Goal: Check status: Check status

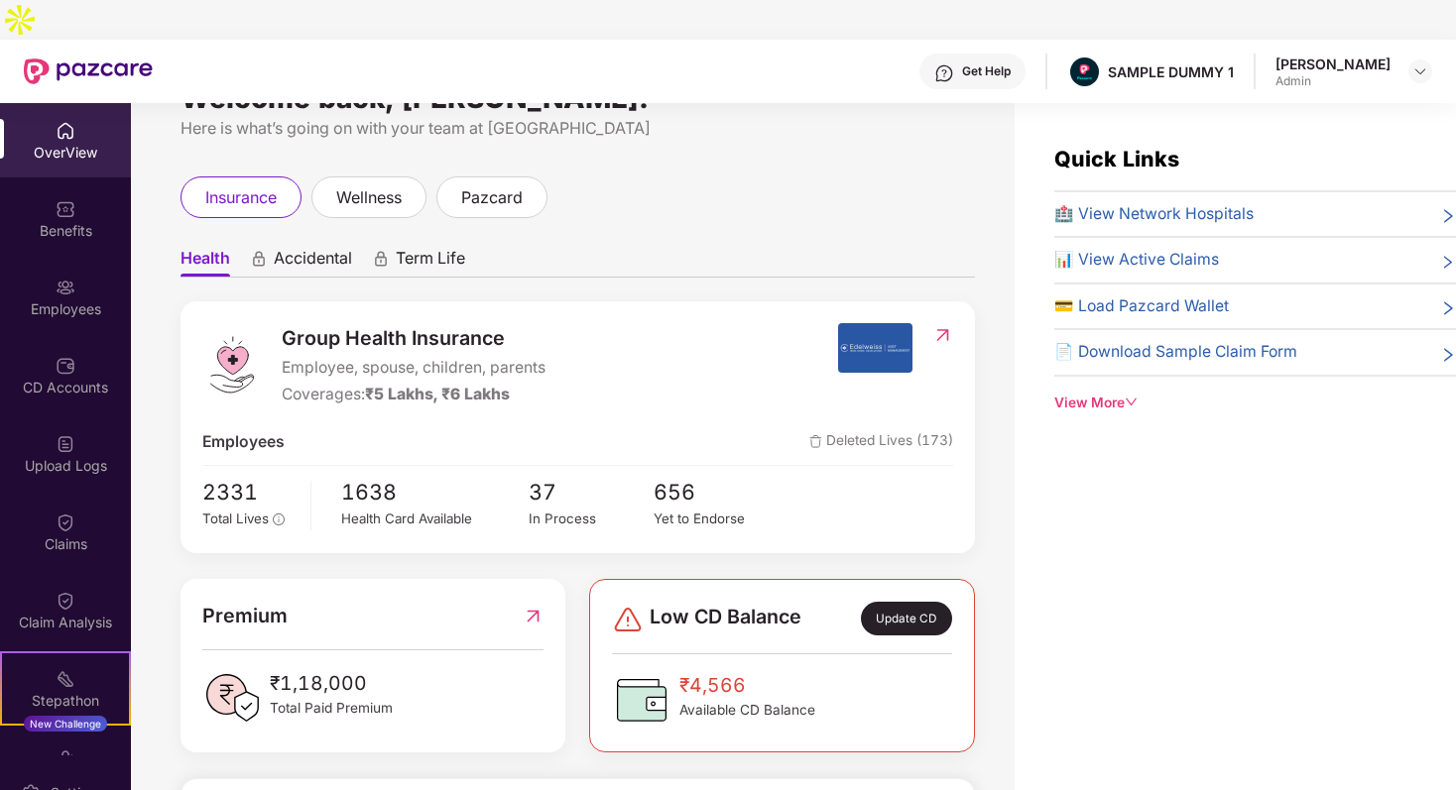
scroll to position [58, 0]
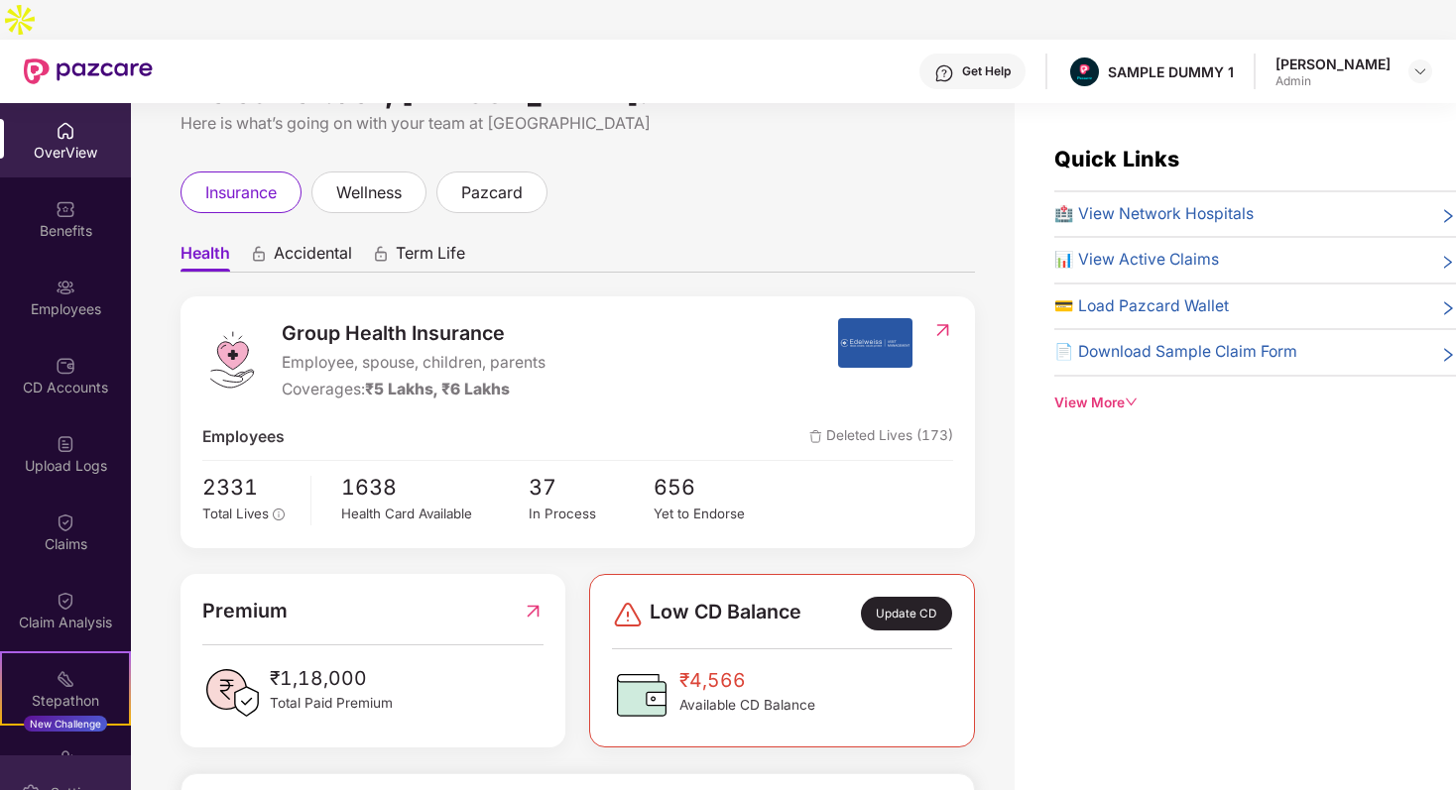
click at [57, 783] on div "Settings" at bounding box center [77, 793] width 65 height 20
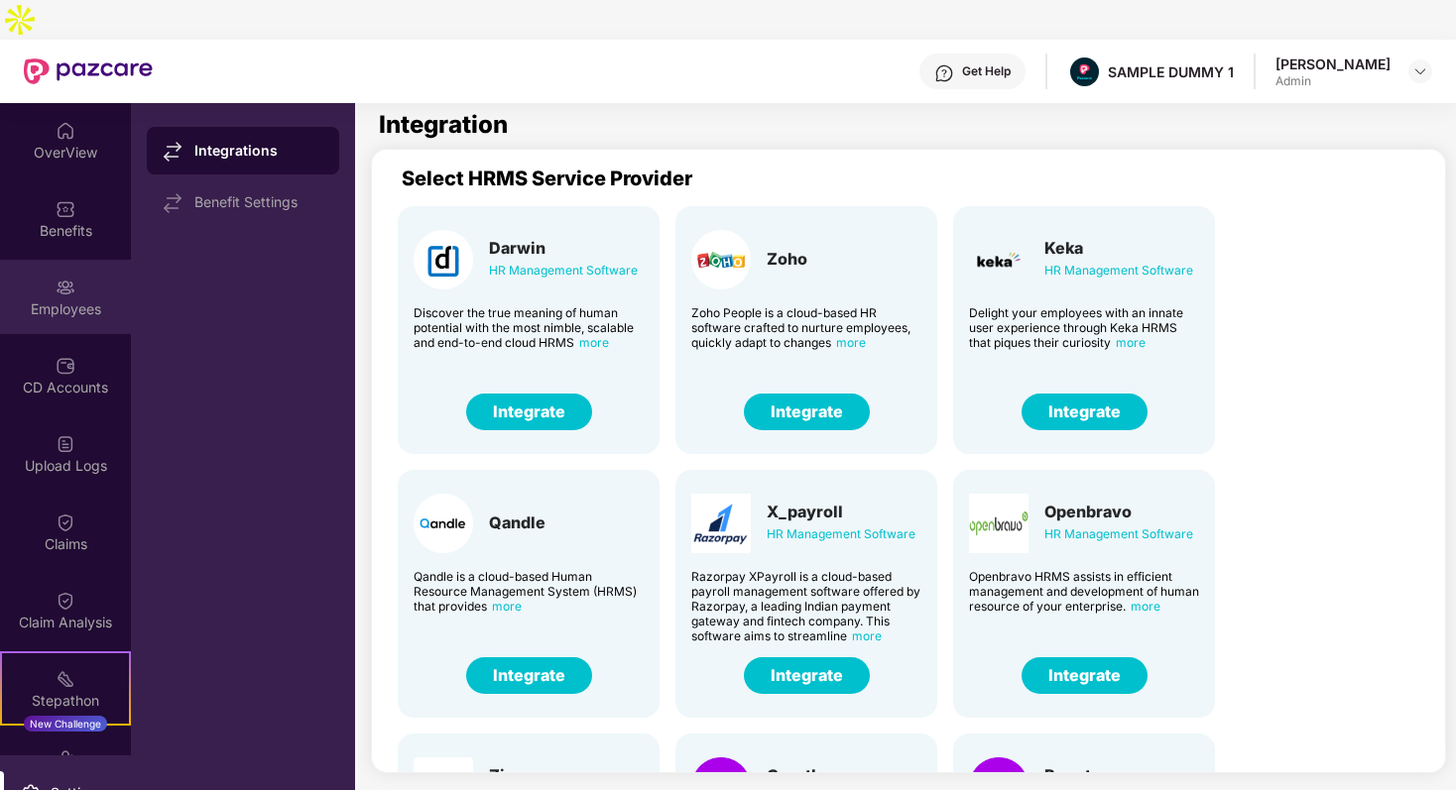
click at [66, 278] on img at bounding box center [66, 288] width 20 height 20
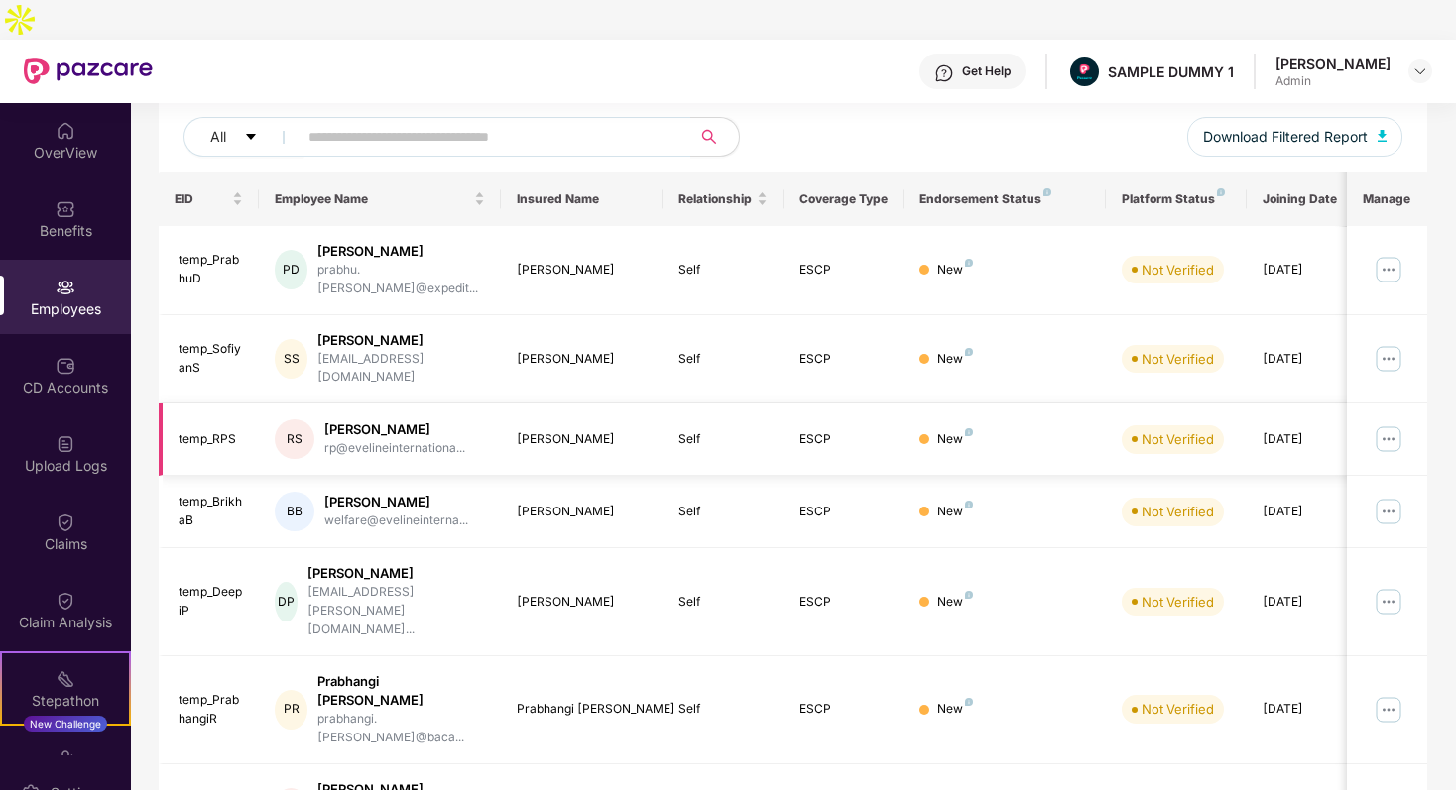
scroll to position [239, 0]
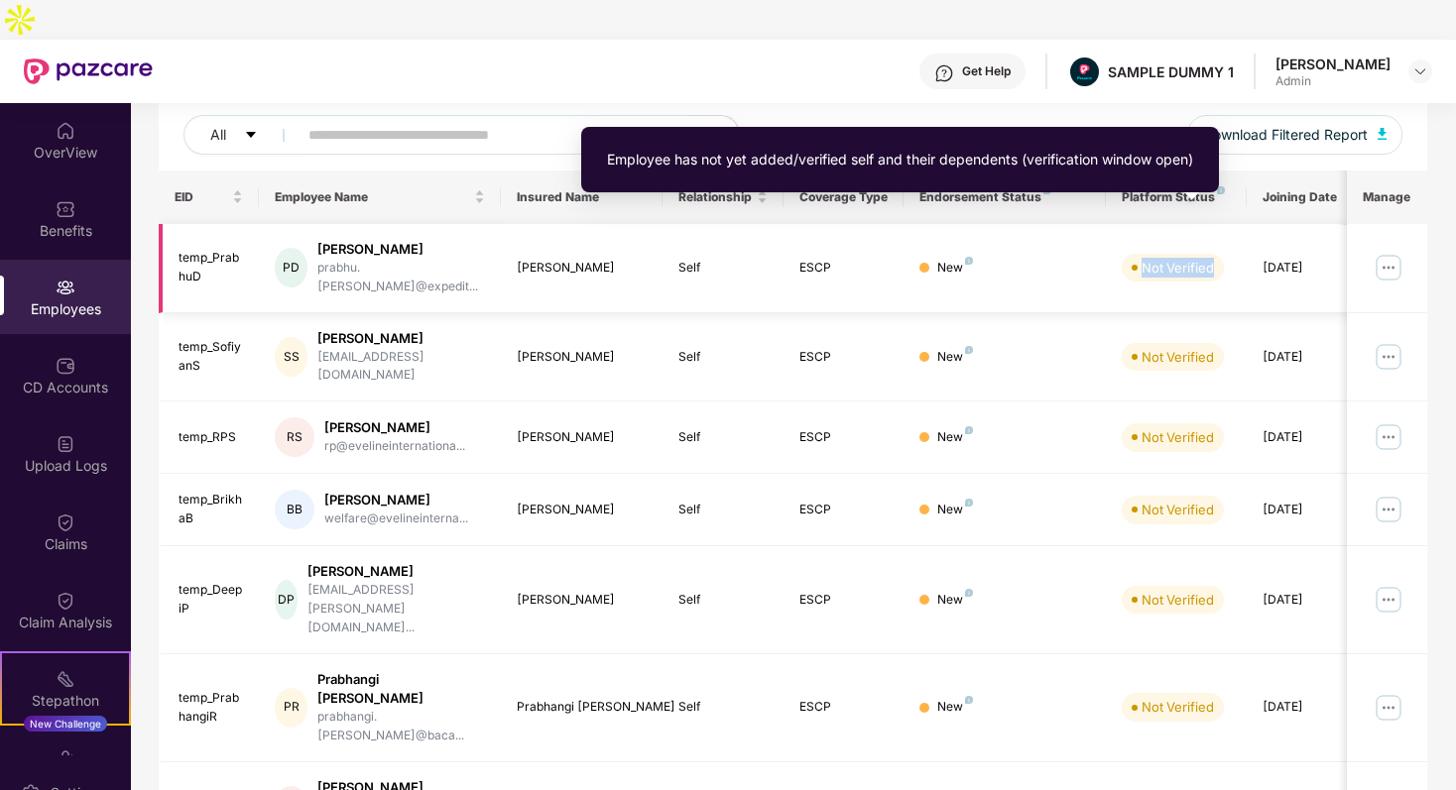
drag, startPoint x: 1144, startPoint y: 217, endPoint x: 1225, endPoint y: 220, distance: 80.4
click at [1225, 254] on div "Not Verified" at bounding box center [1175, 268] width 109 height 28
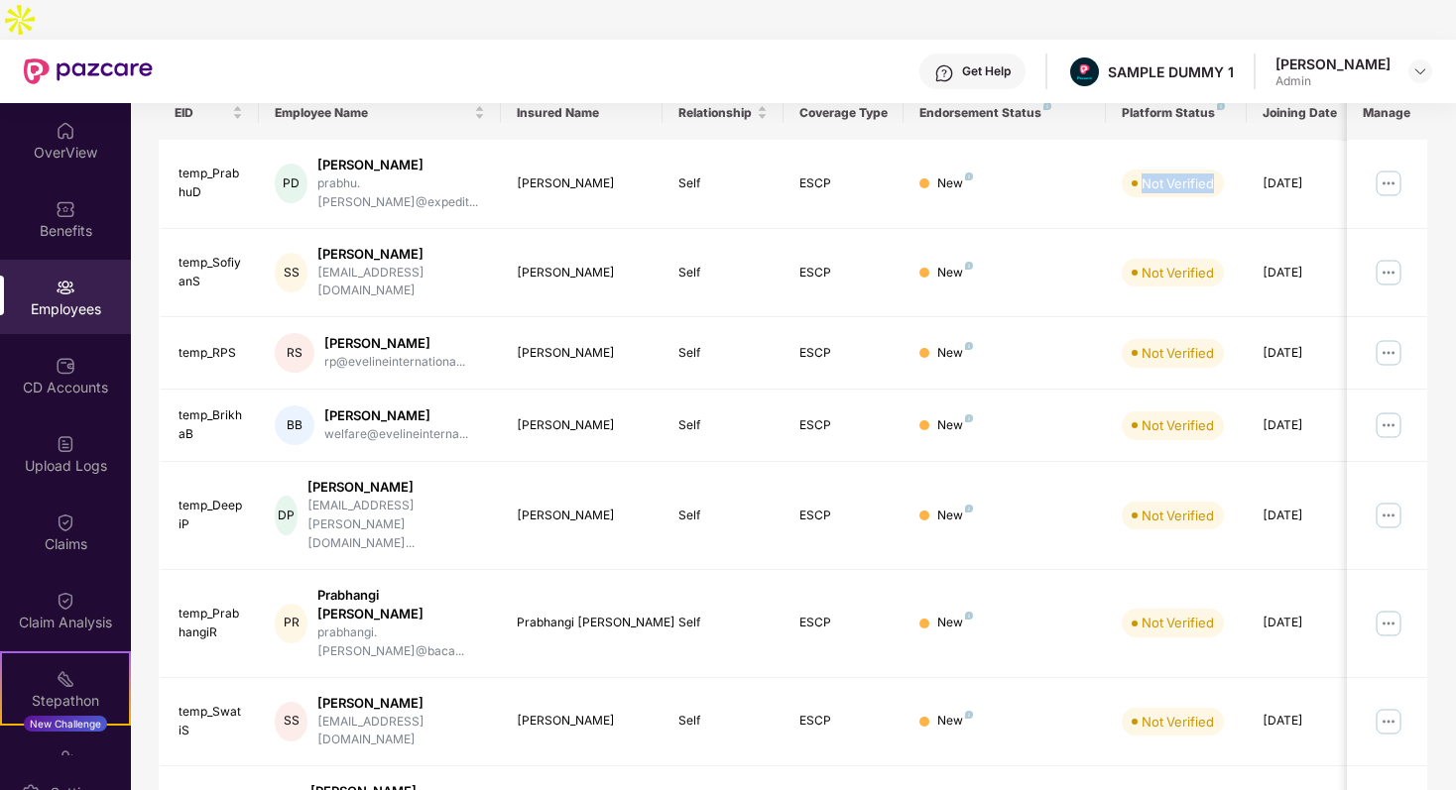
scroll to position [285, 0]
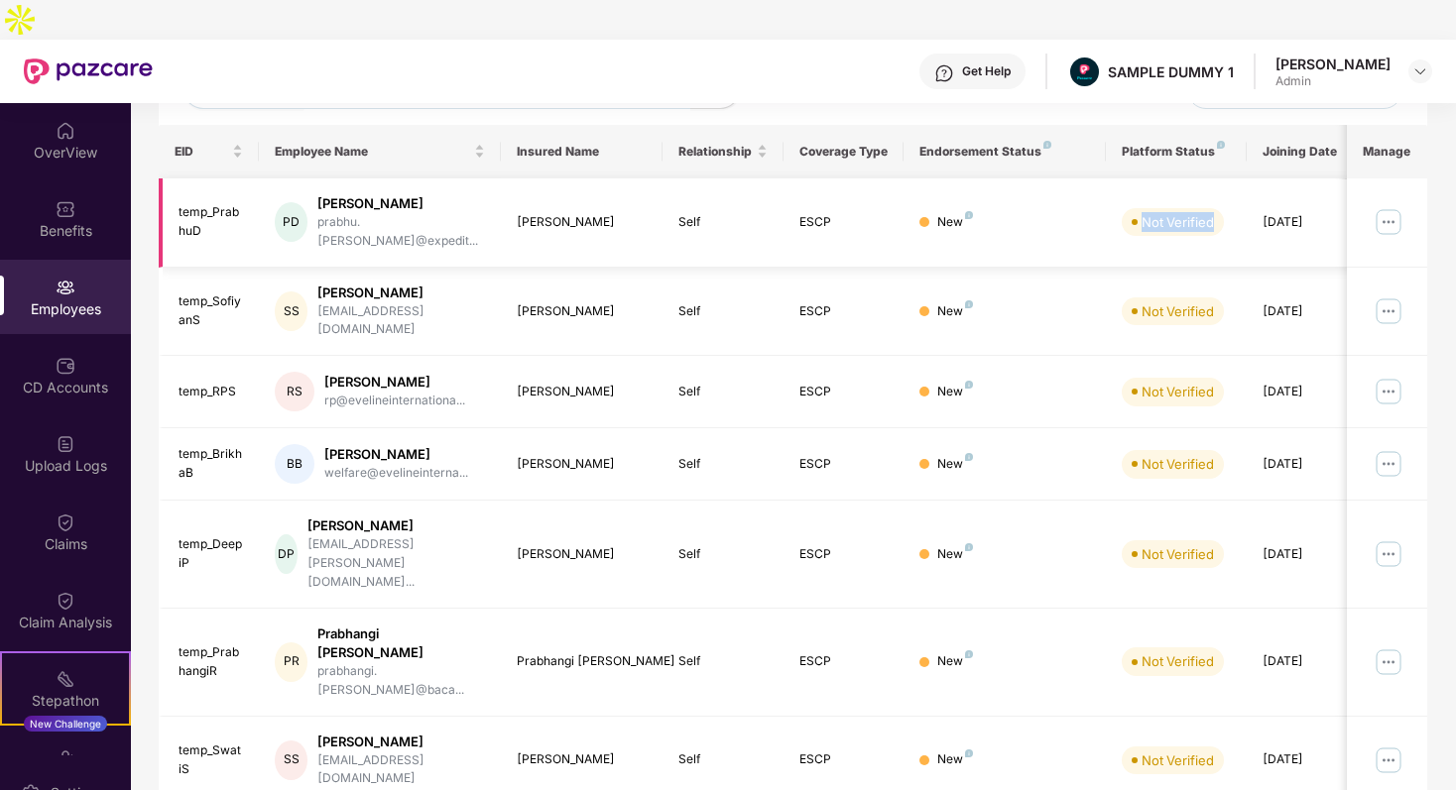
click at [1382, 206] on img at bounding box center [1388, 222] width 32 height 32
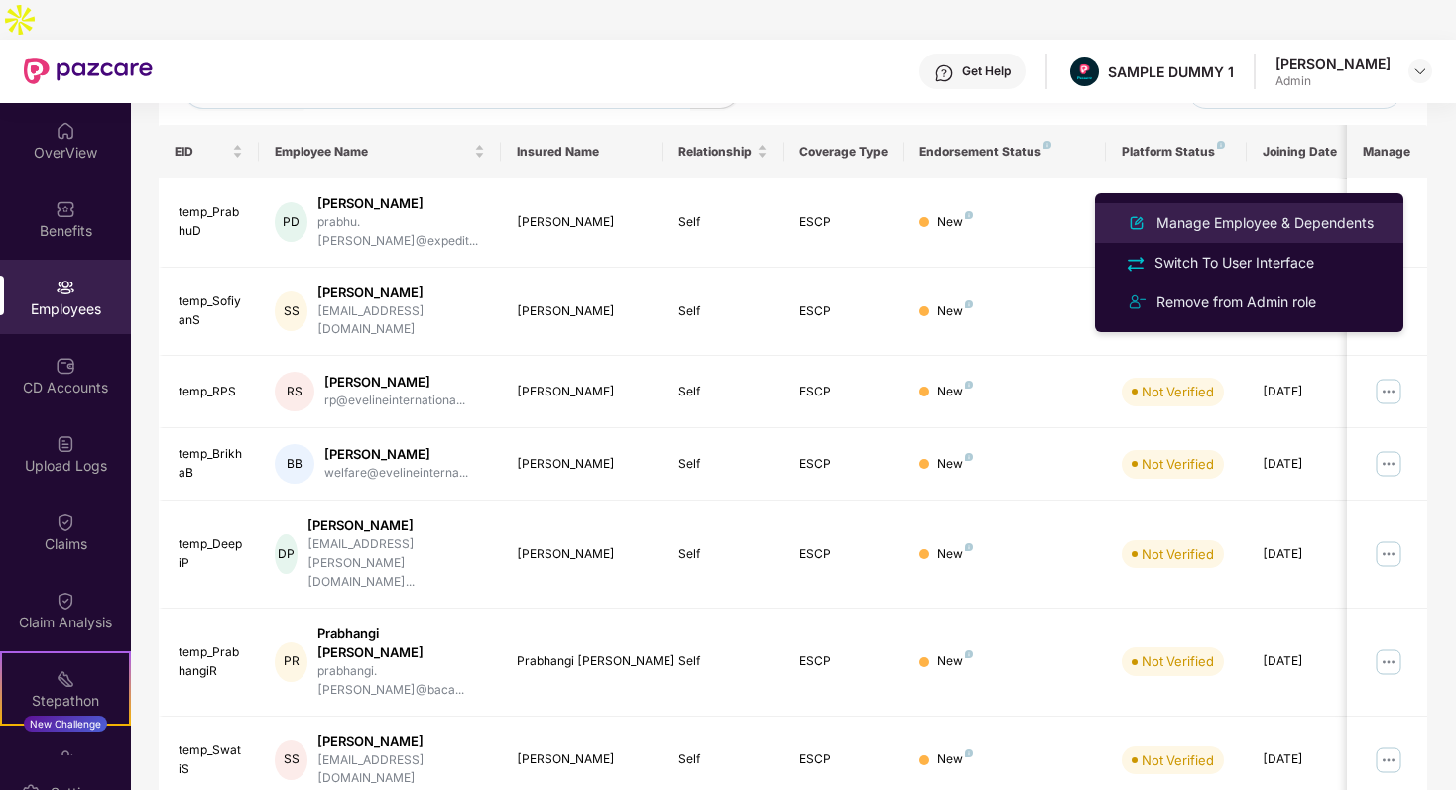
click at [1310, 223] on div "Manage Employee & Dependents" at bounding box center [1264, 223] width 225 height 22
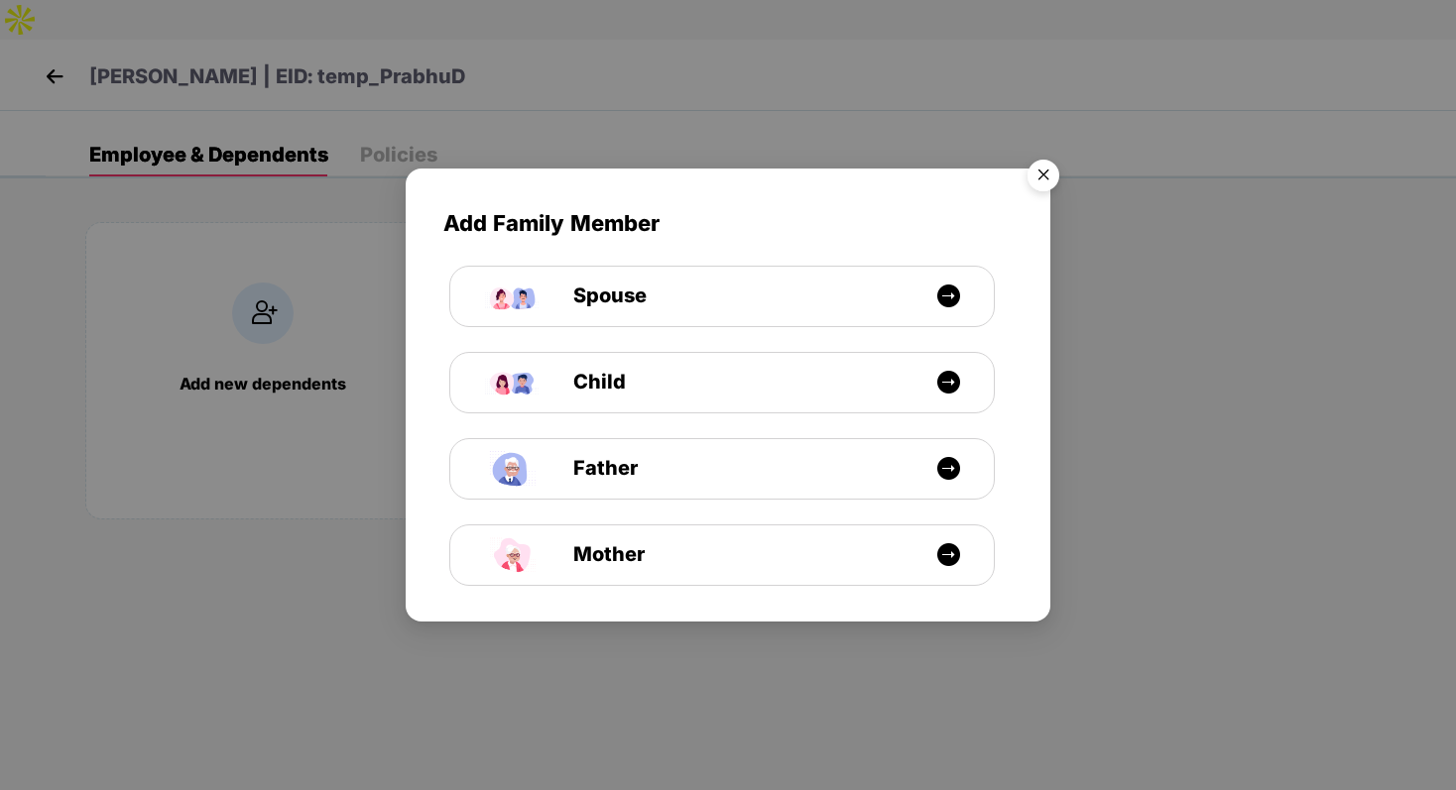
click at [1037, 176] on img "Close" at bounding box center [1043, 179] width 56 height 56
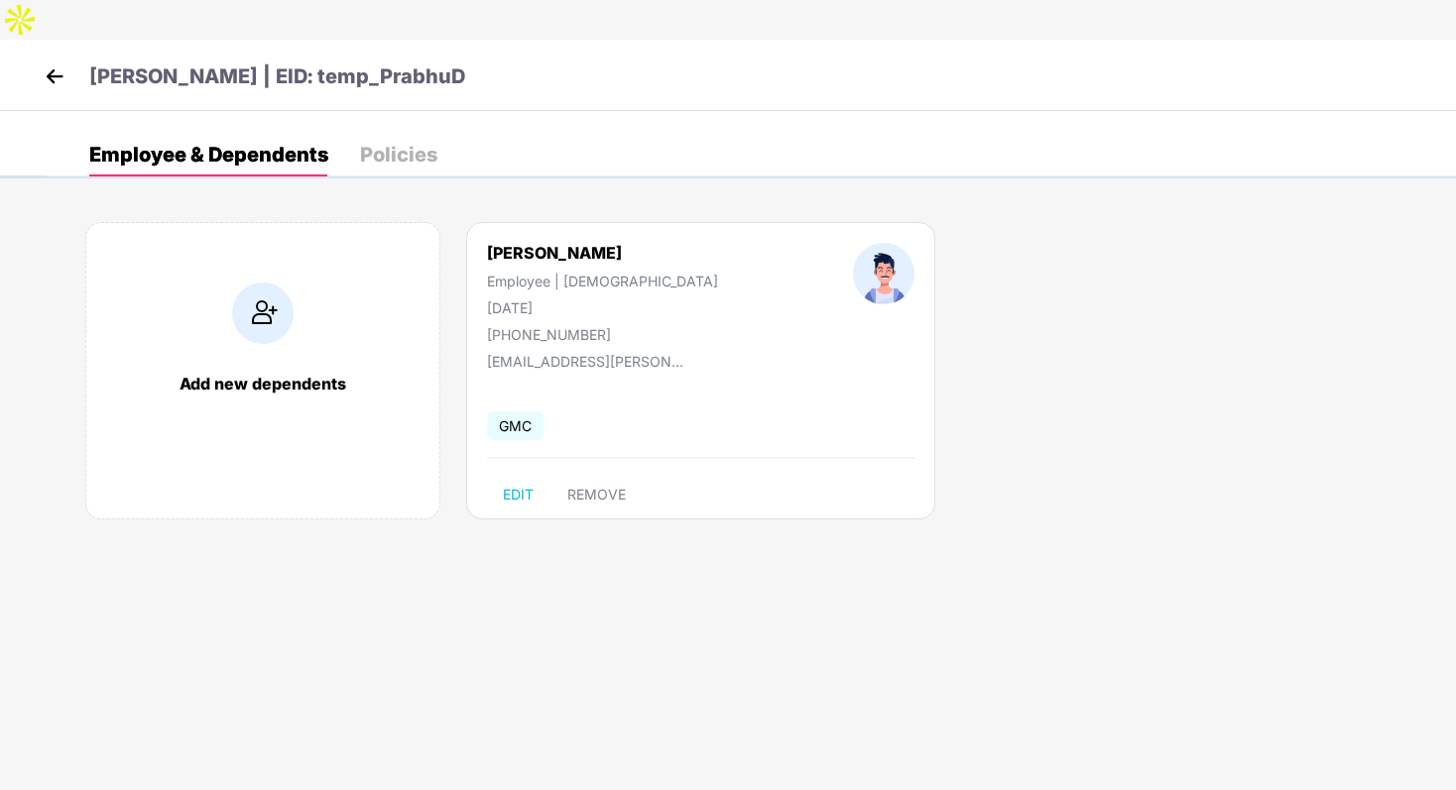
click at [45, 61] on img at bounding box center [55, 76] width 30 height 30
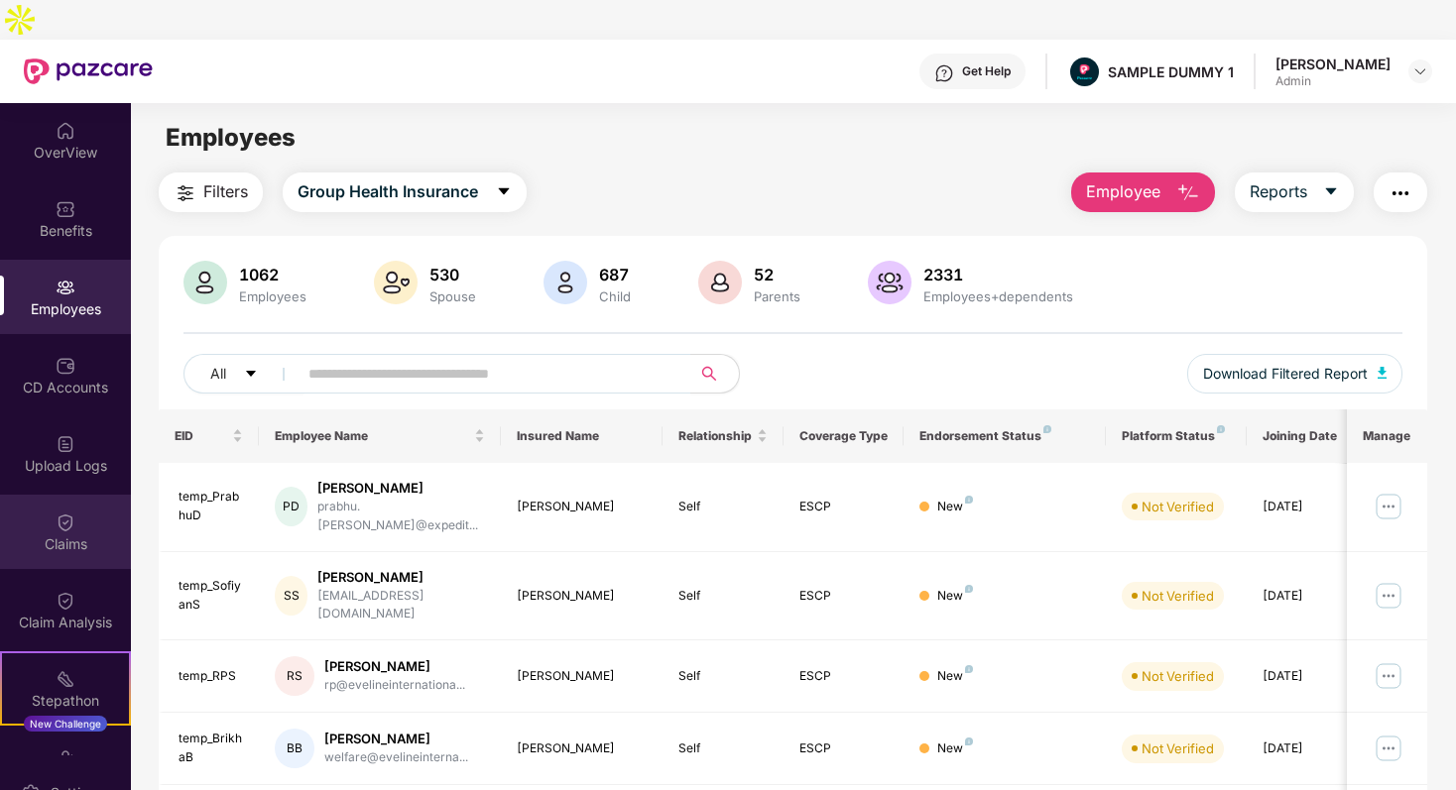
click at [76, 495] on div "Claims" at bounding box center [65, 532] width 131 height 74
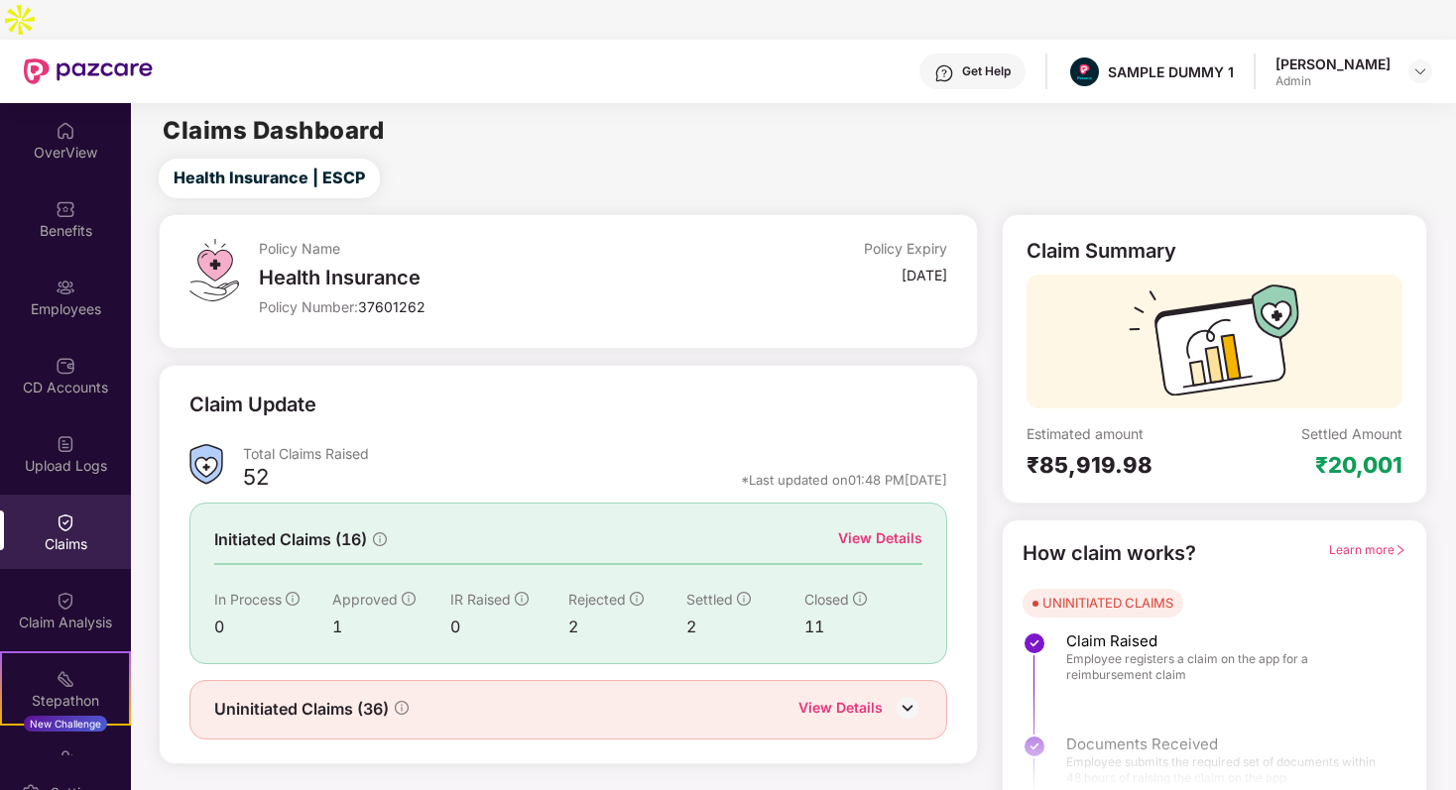
click at [1359, 538] on div "Learn more" at bounding box center [1367, 553] width 77 height 31
click at [1355, 542] on span "Learn more" at bounding box center [1367, 549] width 77 height 15
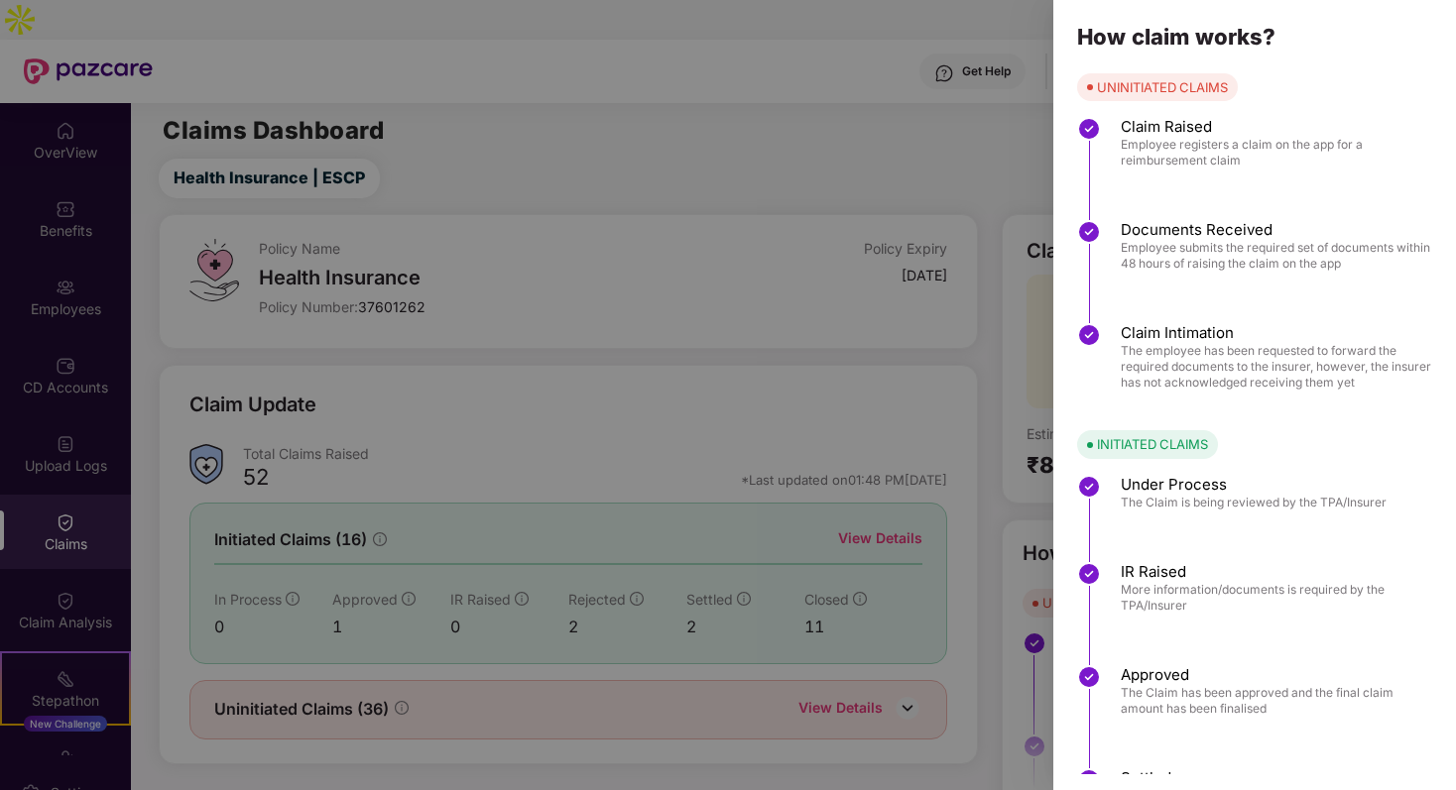
click at [923, 246] on div at bounding box center [728, 395] width 1456 height 790
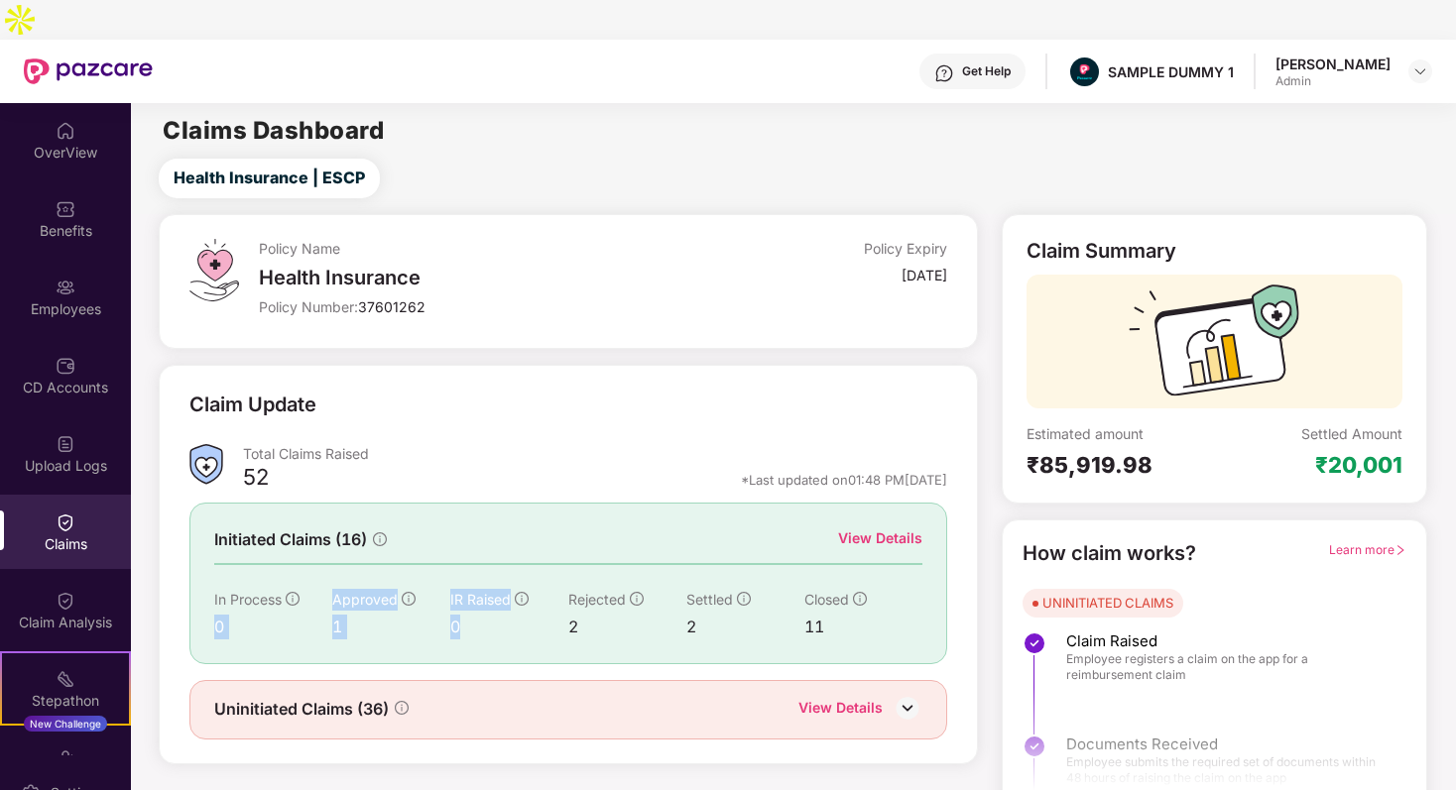
drag, startPoint x: 206, startPoint y: 581, endPoint x: 551, endPoint y: 579, distance: 345.1
click at [551, 578] on div "Initiated Claims (16) View Details In Process 0 Approved 1 IR Raised 0 Rejected…" at bounding box center [567, 583] width 757 height 161
click at [505, 527] on div "Initiated Claims (16) View Details" at bounding box center [567, 539] width 707 height 25
click at [867, 527] on div "View Details" at bounding box center [880, 538] width 84 height 22
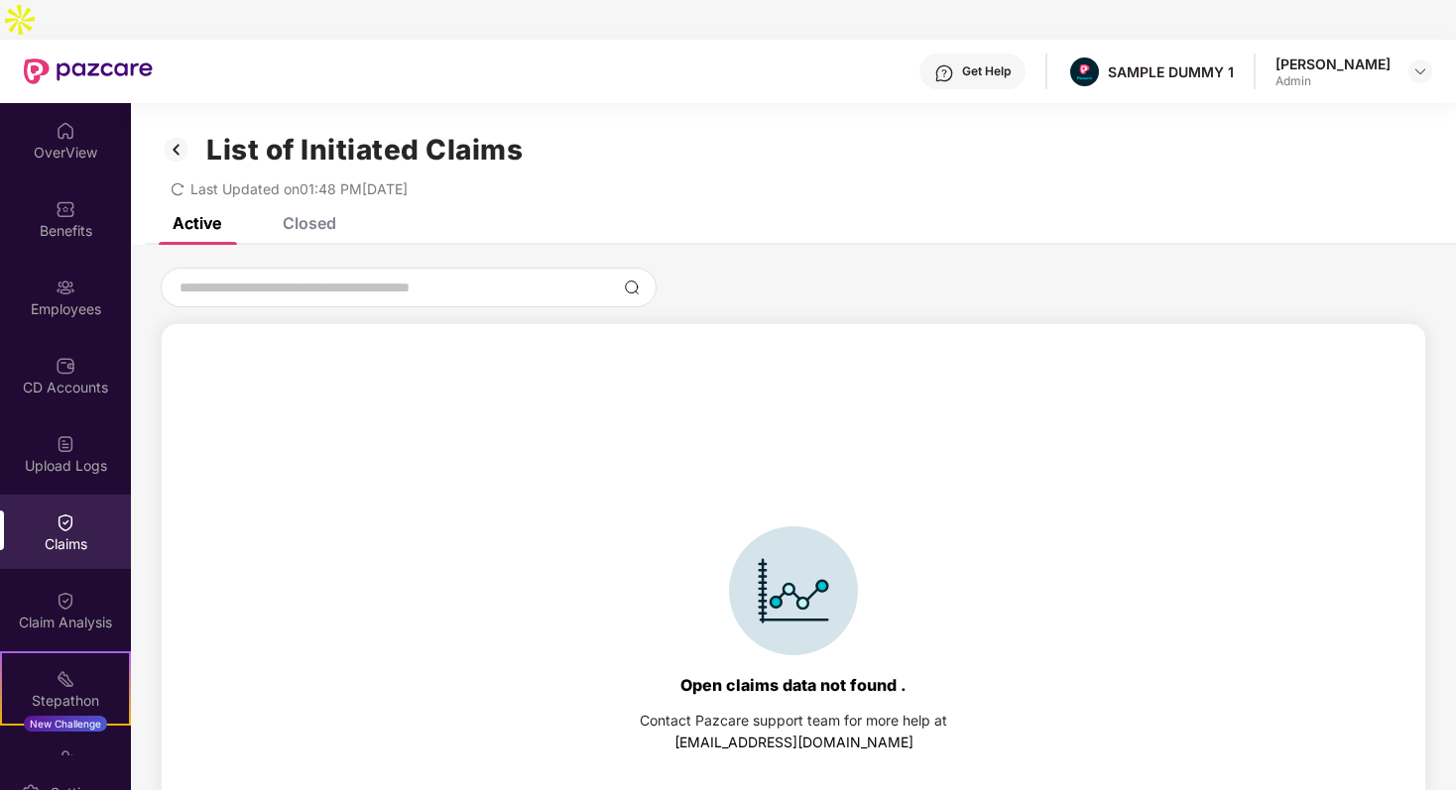
click at [308, 170] on div "List of Initiated Claims Last Updated on 01:48 PM[DATE]" at bounding box center [793, 160] width 1325 height 114
click at [305, 213] on div "Closed" at bounding box center [310, 223] width 54 height 20
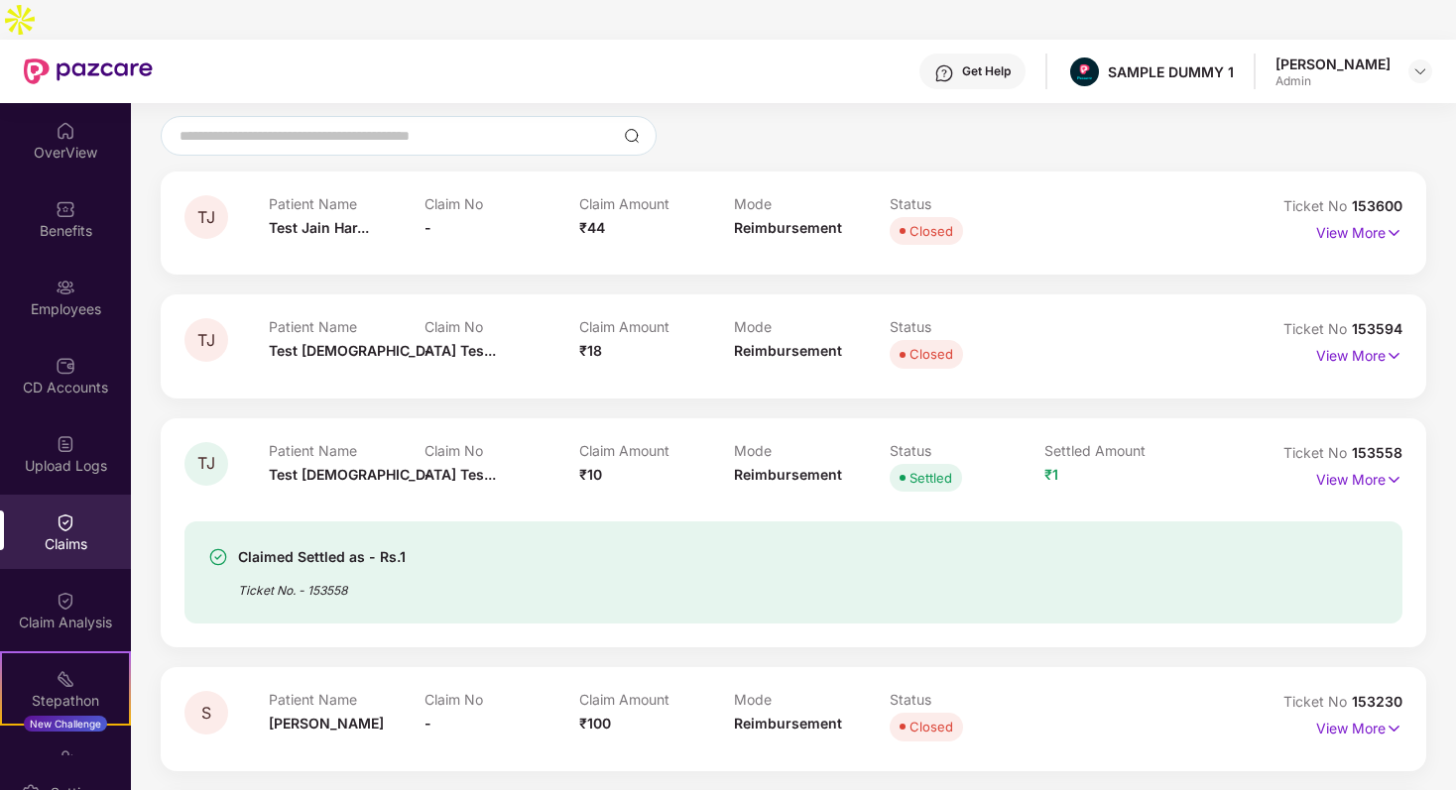
scroll to position [179, 0]
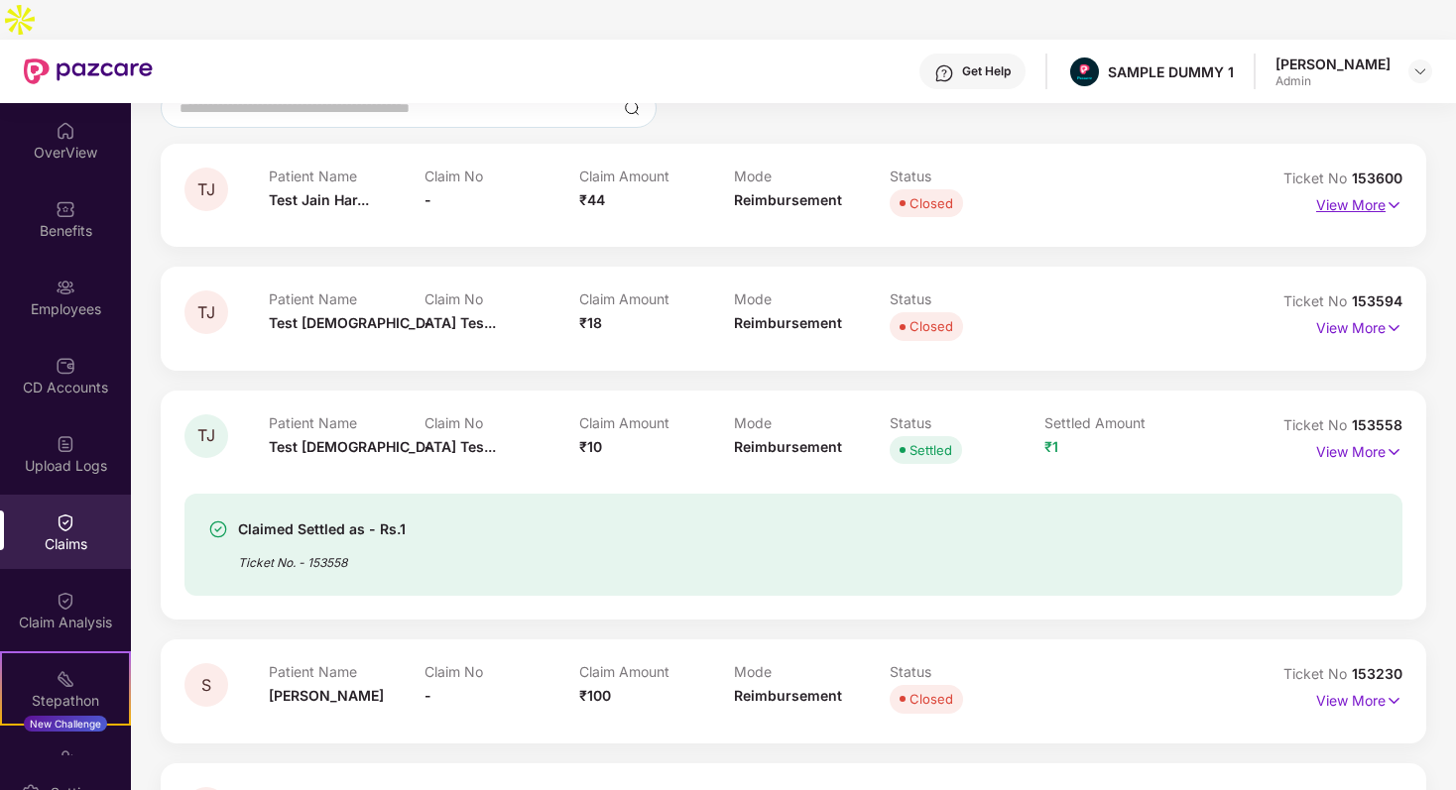
click at [1369, 189] on p "View More" at bounding box center [1359, 202] width 86 height 27
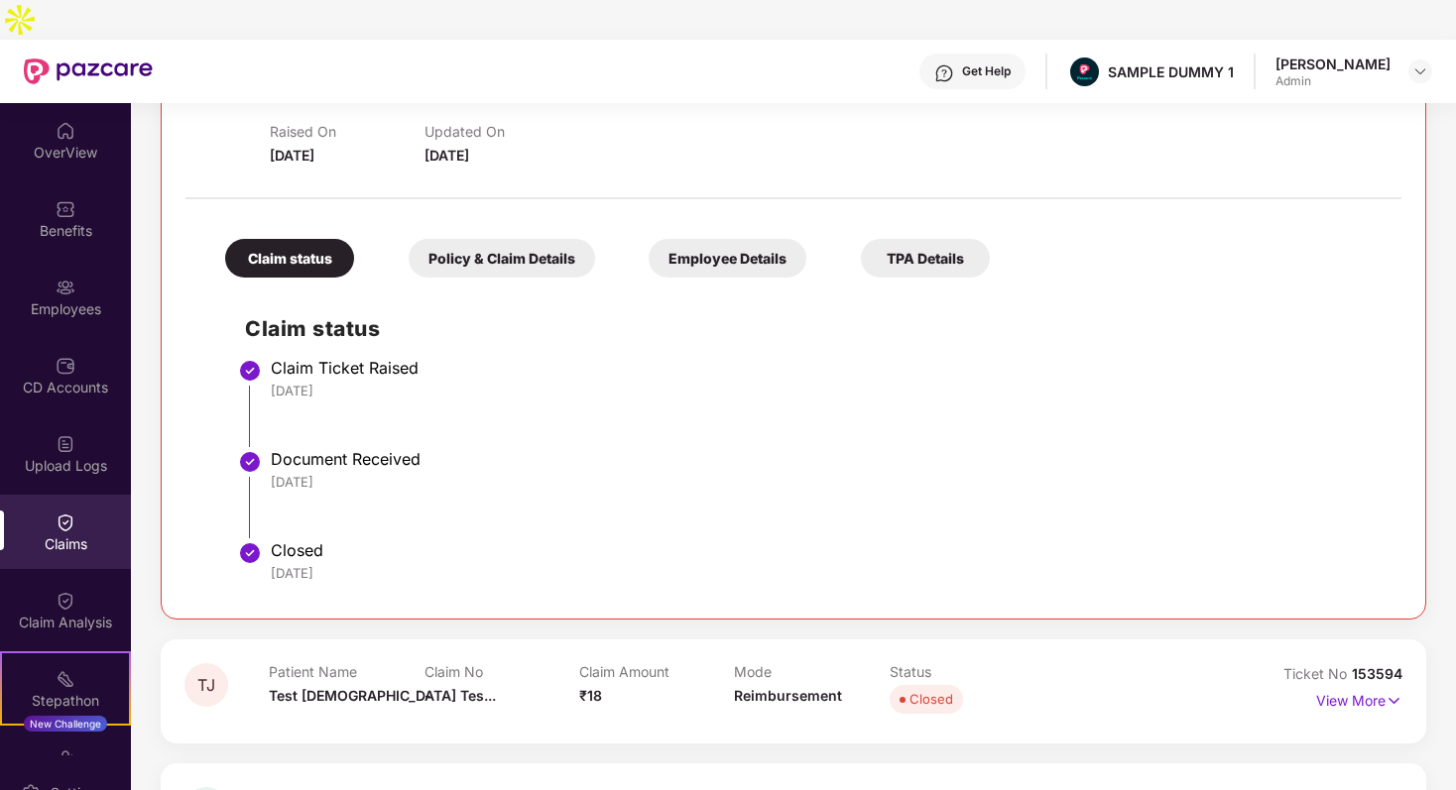
scroll to position [358, 0]
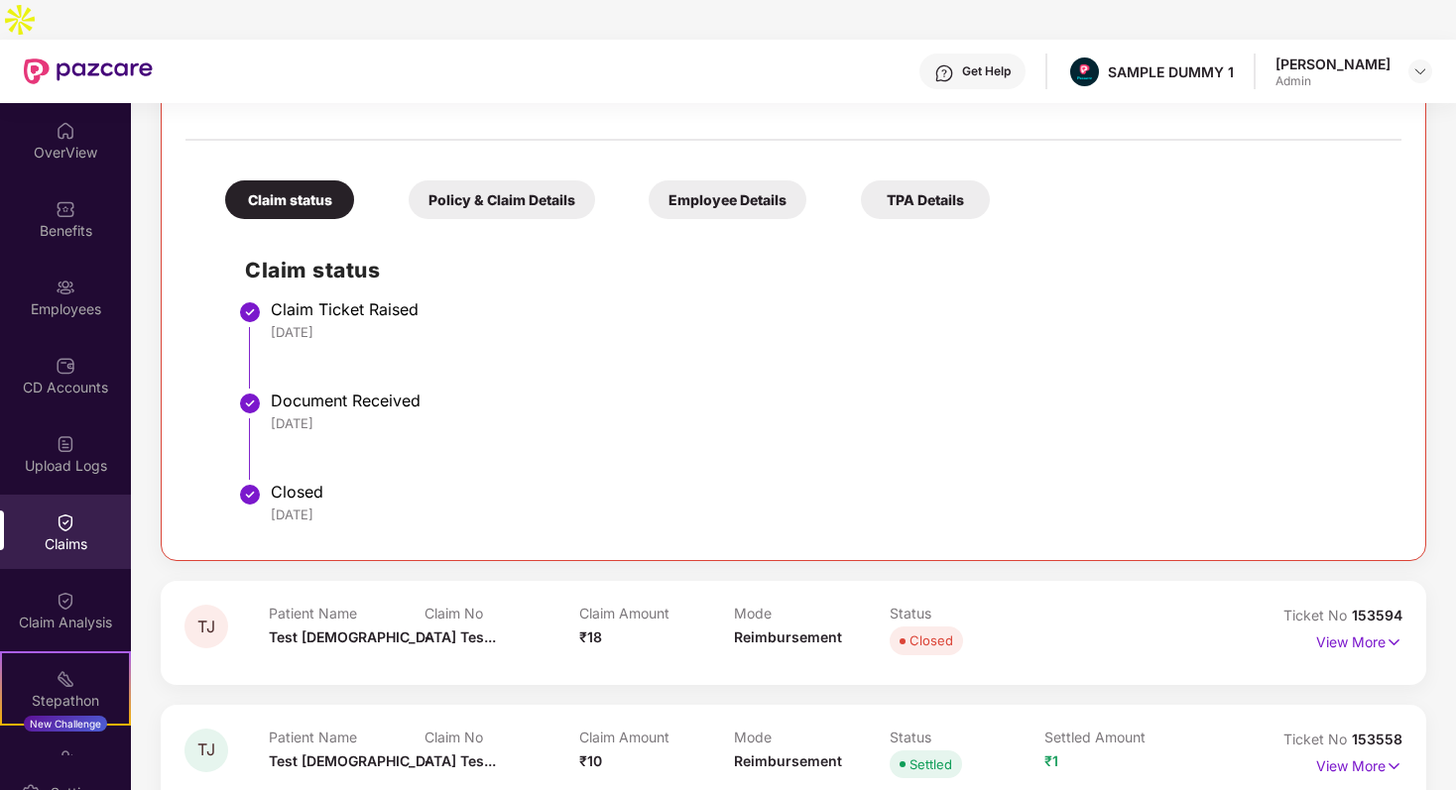
drag, startPoint x: 289, startPoint y: 273, endPoint x: 340, endPoint y: 332, distance: 78.7
click at [340, 332] on li "Claim Ticket Raised [DATE]" at bounding box center [813, 351] width 1136 height 91
click at [345, 391] on div "Document Received" at bounding box center [826, 401] width 1111 height 20
click at [411, 180] on div "Policy & Claim Details" at bounding box center [502, 199] width 186 height 39
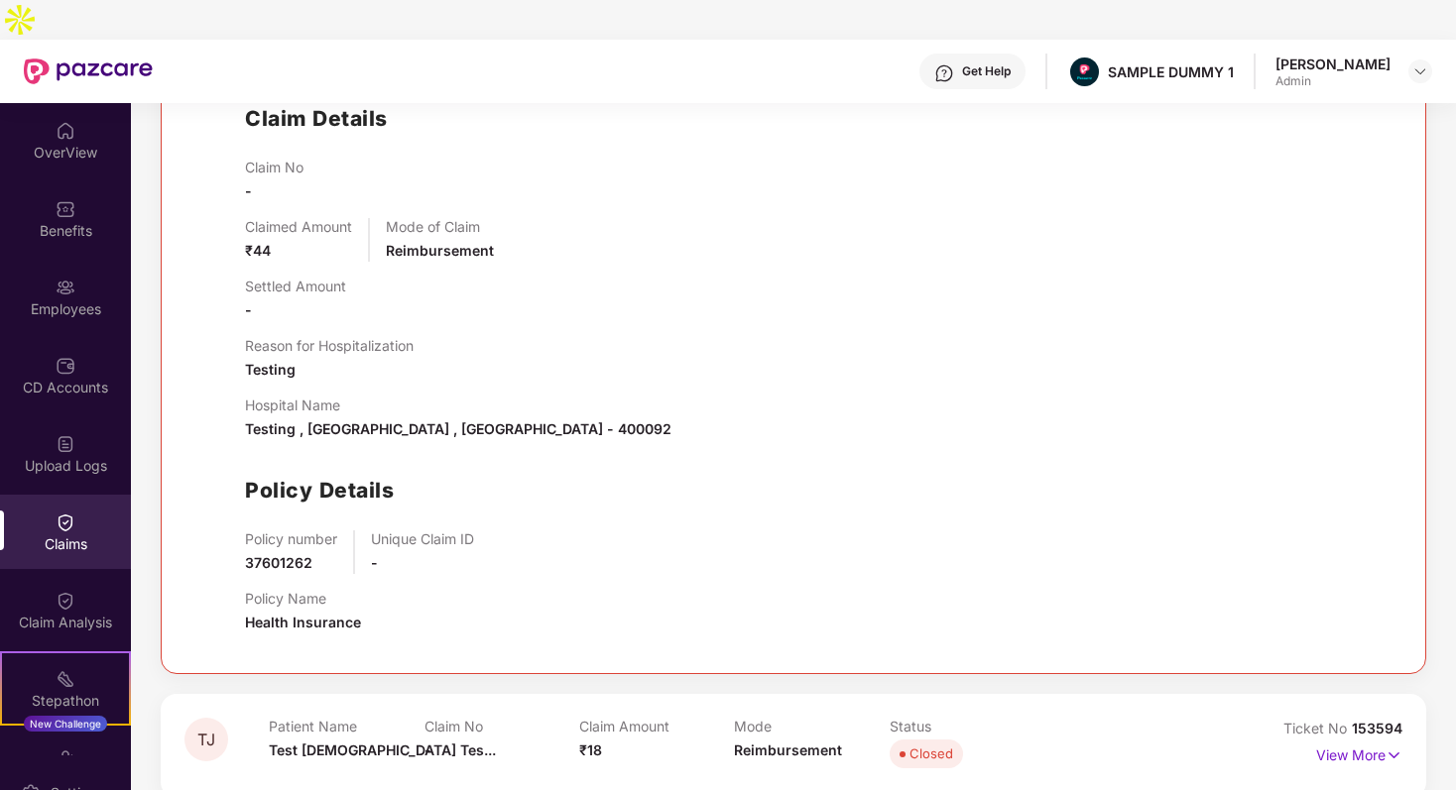
scroll to position [544, 0]
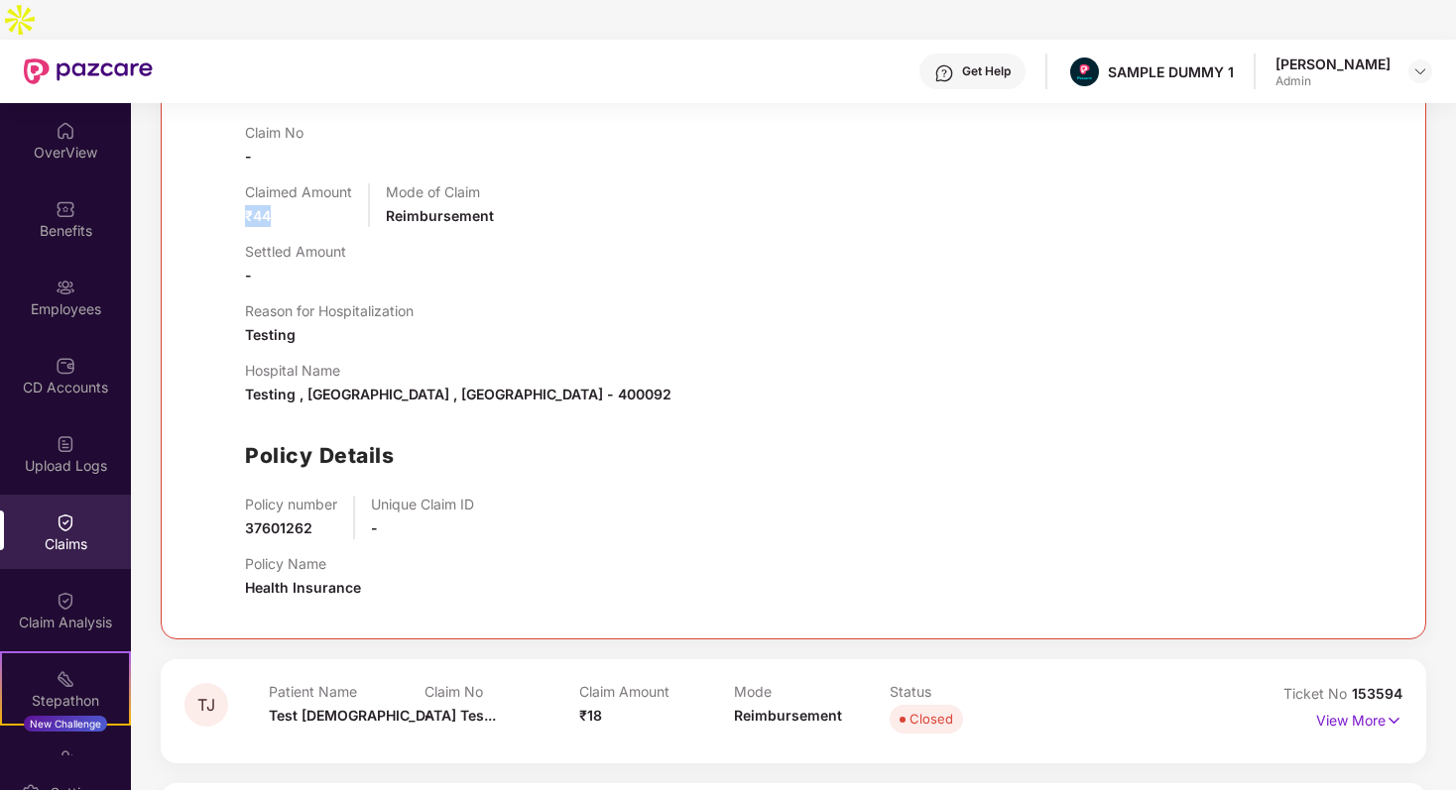
drag, startPoint x: 236, startPoint y: 183, endPoint x: 308, endPoint y: 183, distance: 72.4
click at [308, 183] on div "Claim Details Claim No - Claimed Amount ₹44 Mode of Claim Reimbursement Settled…" at bounding box center [793, 329] width 1176 height 572
drag, startPoint x: 400, startPoint y: 173, endPoint x: 511, endPoint y: 173, distance: 111.1
click at [511, 183] on div "Claimed Amount ₹44 Mode of Claim Reimbursement" at bounding box center [813, 205] width 1136 height 44
drag, startPoint x: 256, startPoint y: 295, endPoint x: 309, endPoint y: 295, distance: 53.5
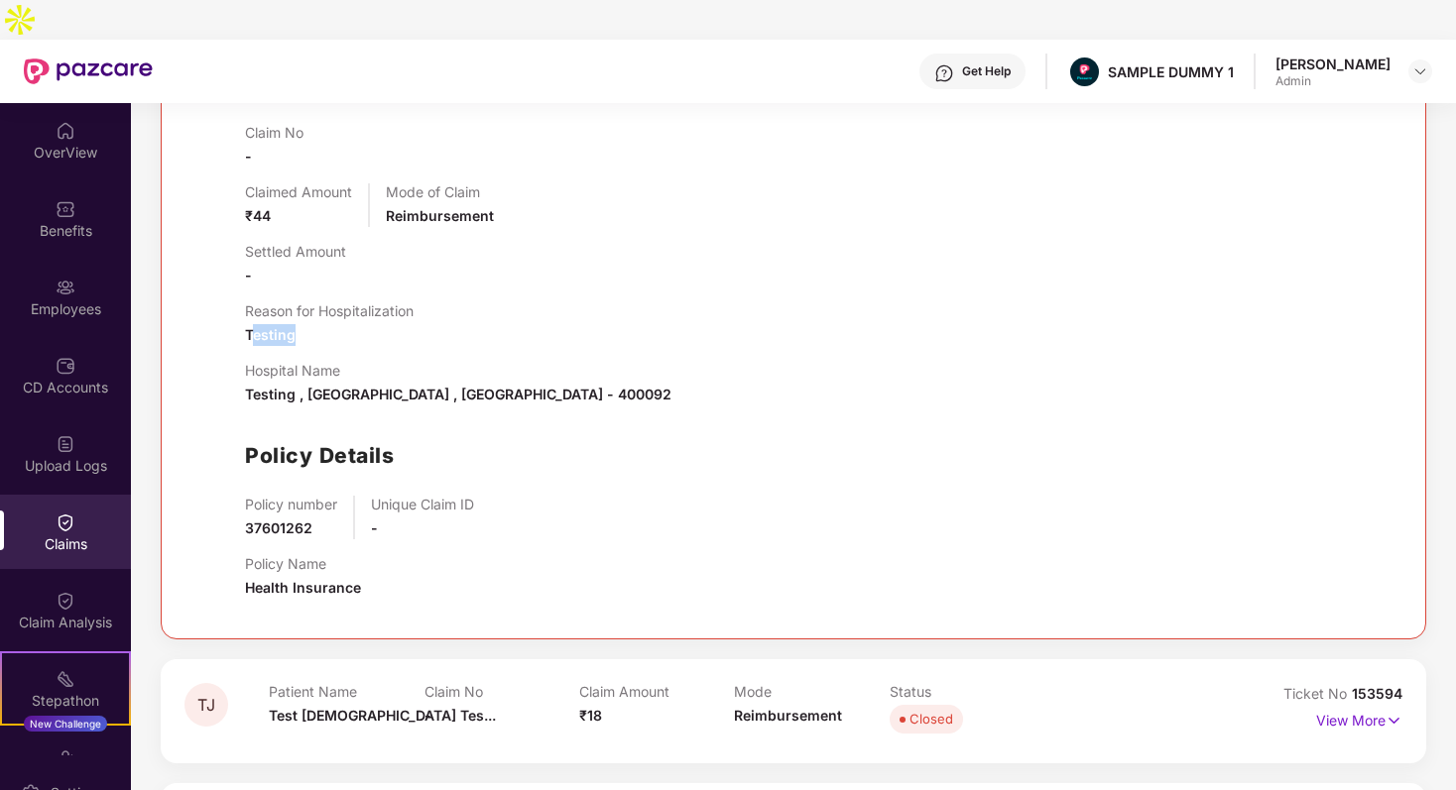
click at [309, 302] on div "Reason for Hospitalization Testing" at bounding box center [329, 324] width 169 height 44
drag, startPoint x: 276, startPoint y: 366, endPoint x: 519, endPoint y: 354, distance: 243.2
click at [520, 362] on div "Hospital Name Testing , [GEOGRAPHIC_DATA] , [GEOGRAPHIC_DATA] - 400092" at bounding box center [458, 384] width 426 height 44
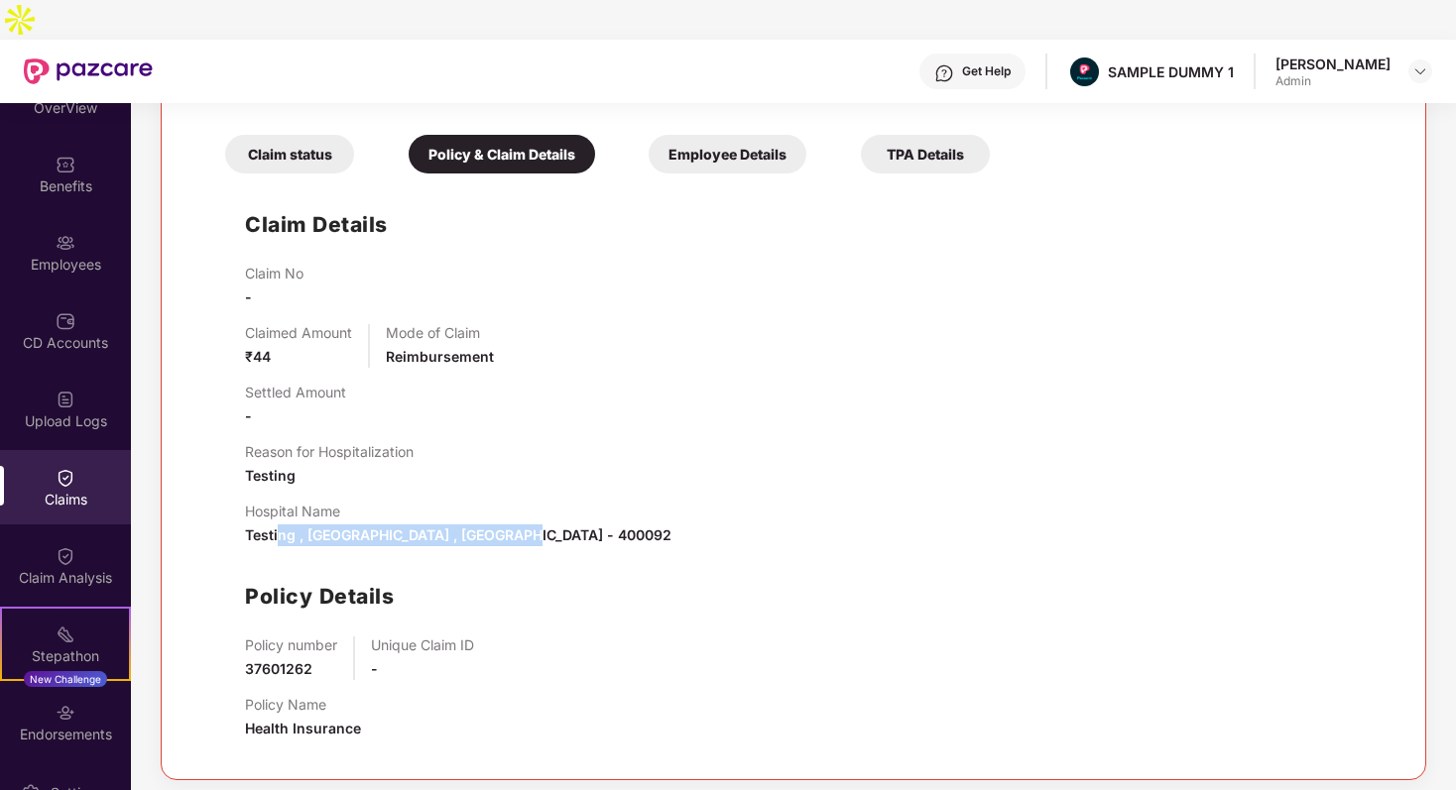
scroll to position [51, 0]
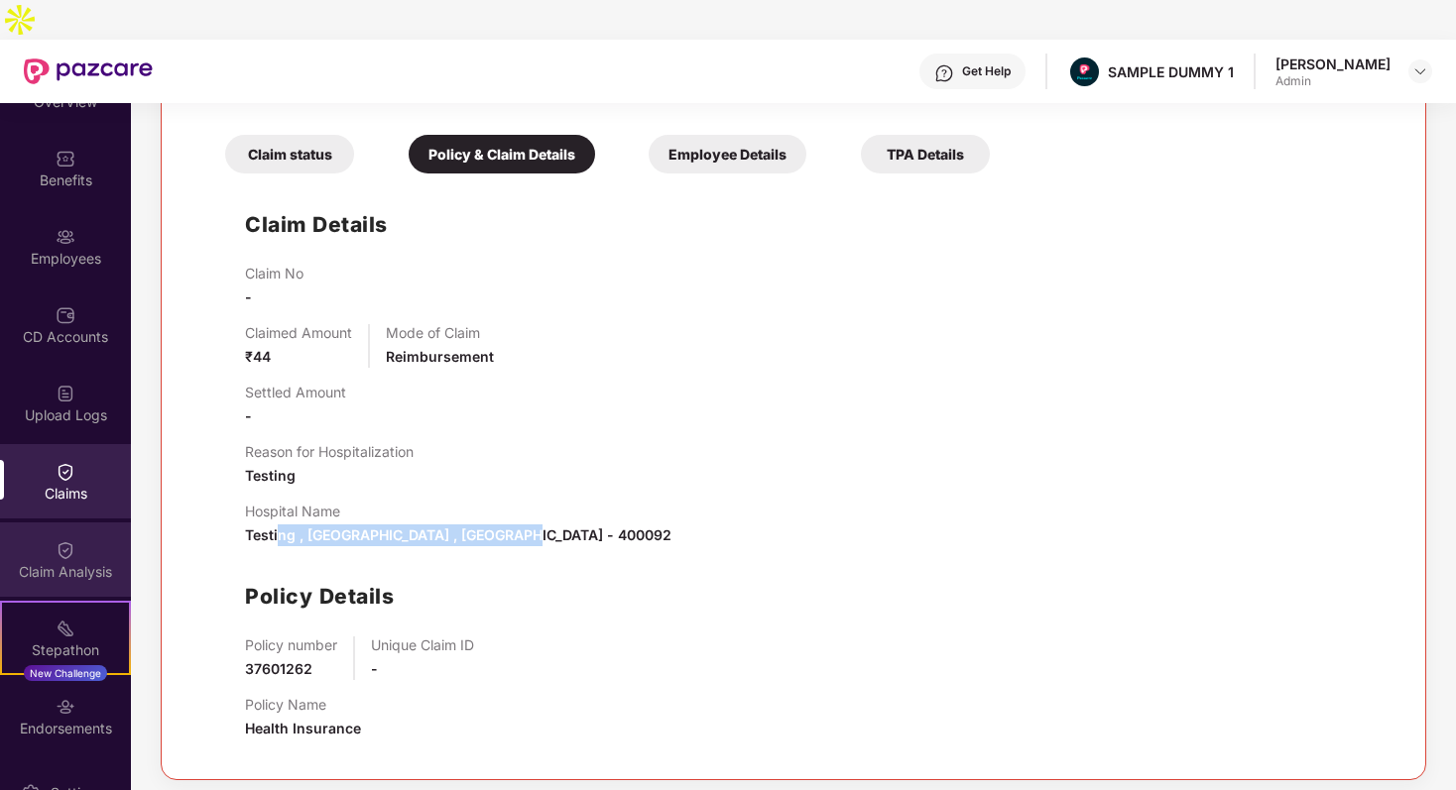
click at [41, 523] on div "Claim Analysis" at bounding box center [65, 560] width 131 height 74
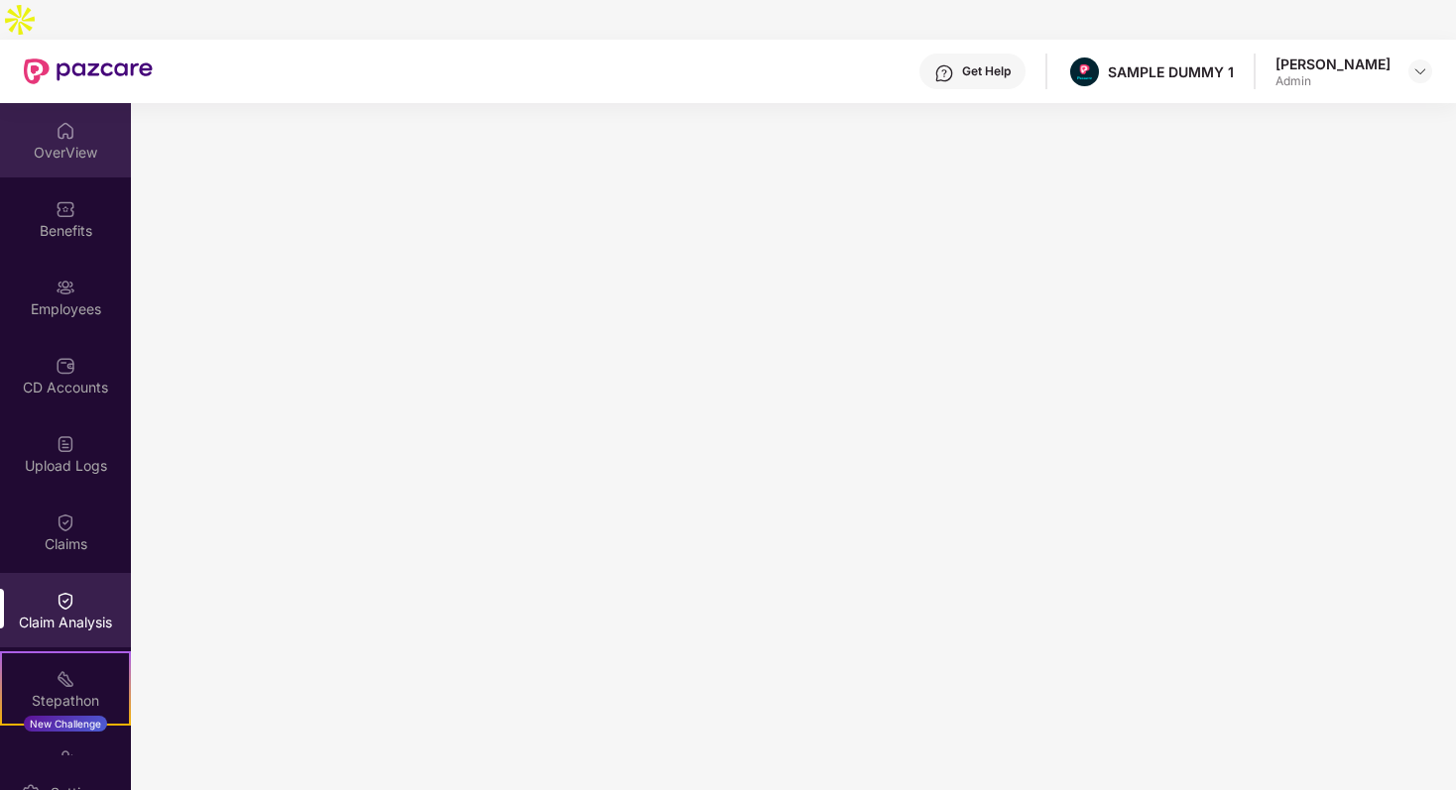
click at [51, 103] on div "OverView" at bounding box center [65, 140] width 131 height 74
